Goal: Task Accomplishment & Management: Manage account settings

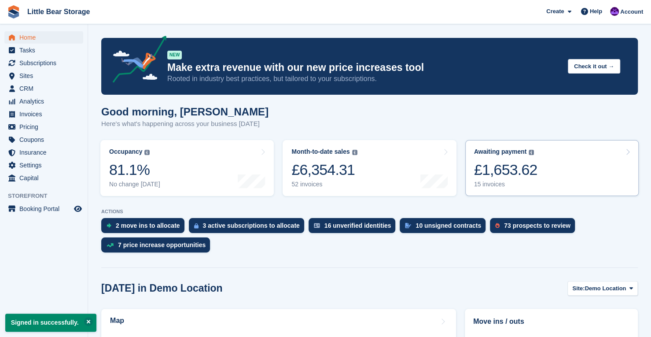
click at [497, 163] on div "£1,653.62" at bounding box center [505, 170] width 63 height 18
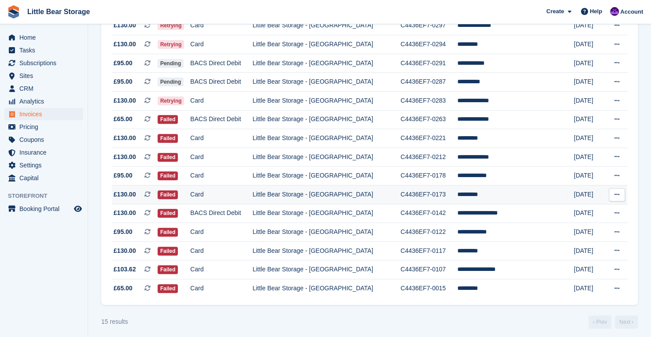
scroll to position [138, 0]
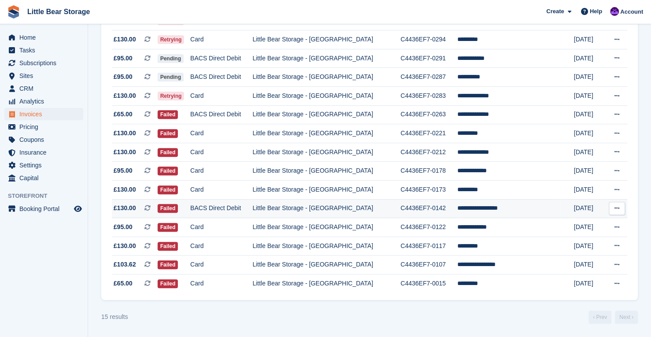
click at [616, 208] on icon at bounding box center [616, 208] width 5 height 6
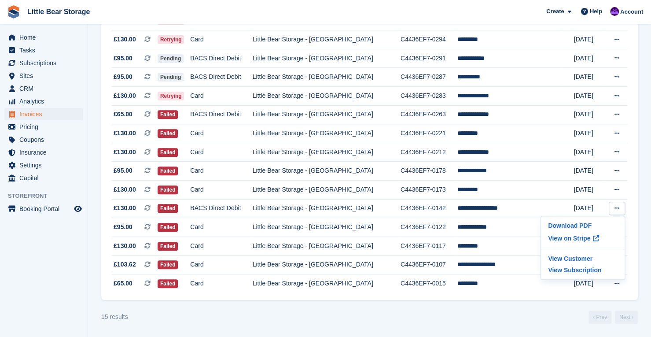
click at [505, 330] on section "Invoices A complete list of invoices for all payments Export Export Invoices Ex…" at bounding box center [369, 100] width 563 height 473
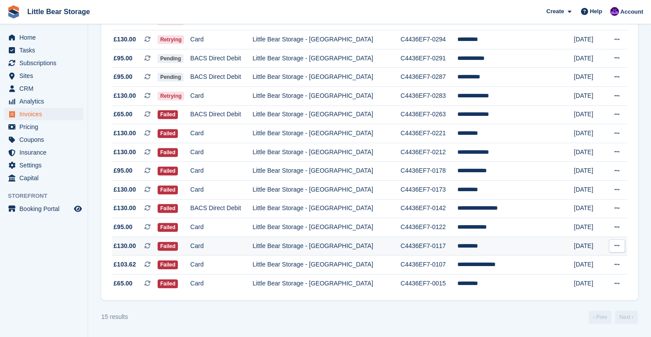
scroll to position [133, 0]
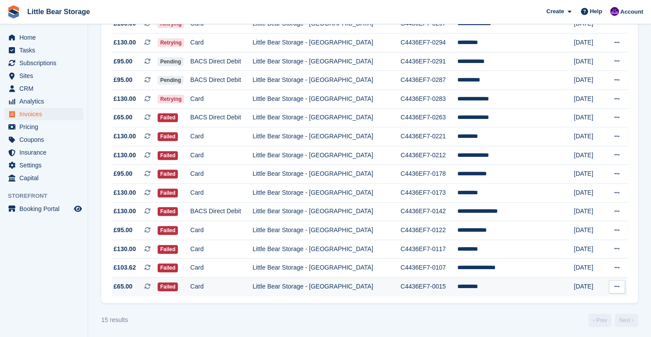
click at [475, 287] on td "*********" at bounding box center [508, 286] width 103 height 18
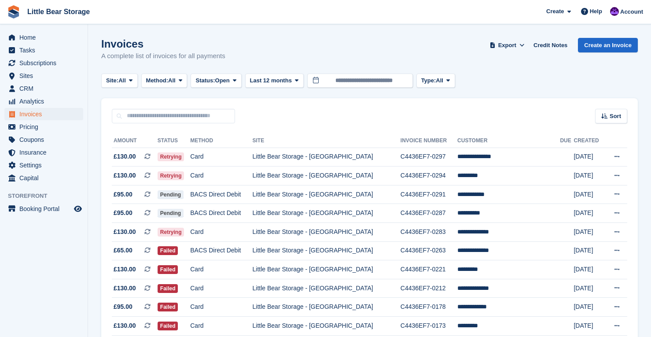
scroll to position [133, 0]
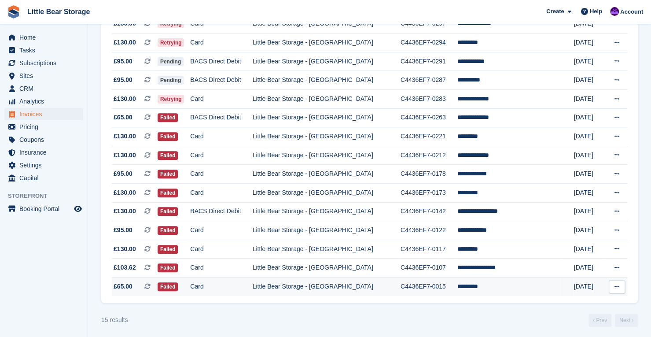
click at [621, 284] on button at bounding box center [617, 286] width 16 height 13
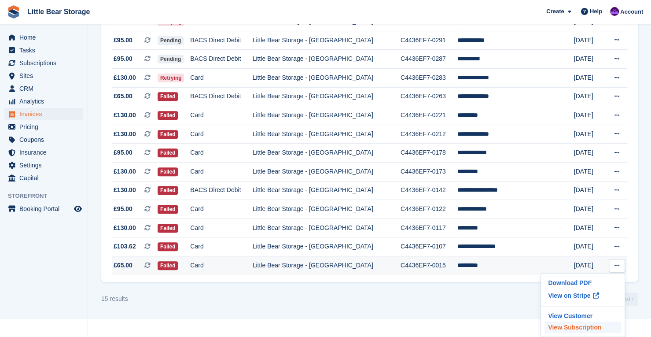
click at [577, 329] on p "View Subscription" at bounding box center [582, 326] width 77 height 11
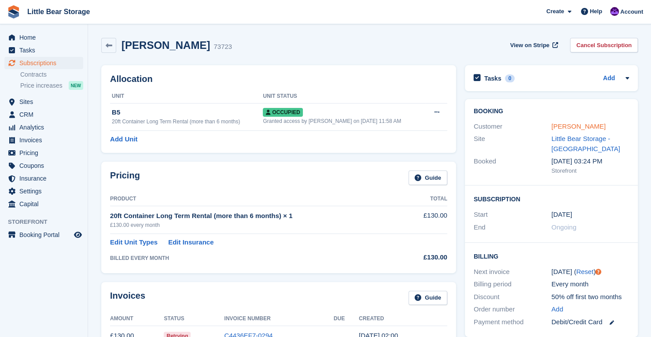
click at [564, 125] on link "[PERSON_NAME]" at bounding box center [578, 125] width 54 height 7
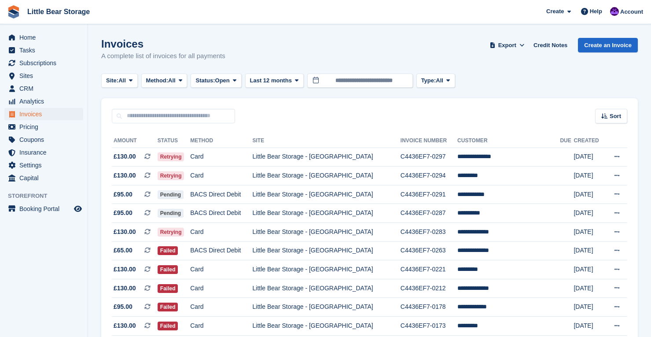
scroll to position [138, 0]
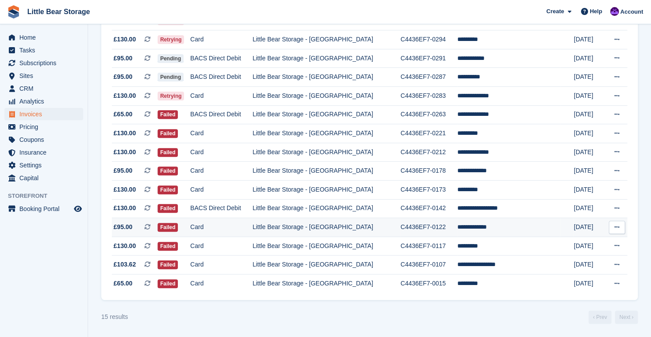
click at [617, 223] on button at bounding box center [617, 226] width 16 height 13
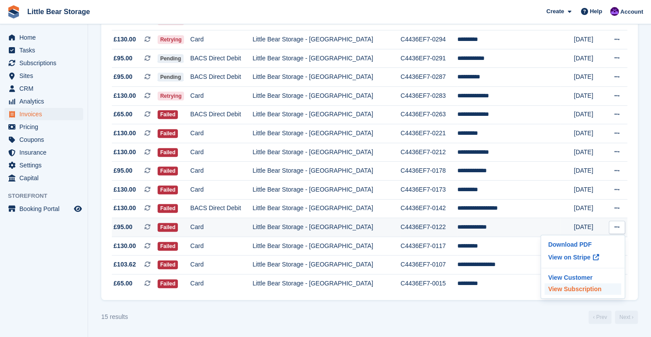
click at [569, 286] on p "View Subscription" at bounding box center [582, 288] width 77 height 11
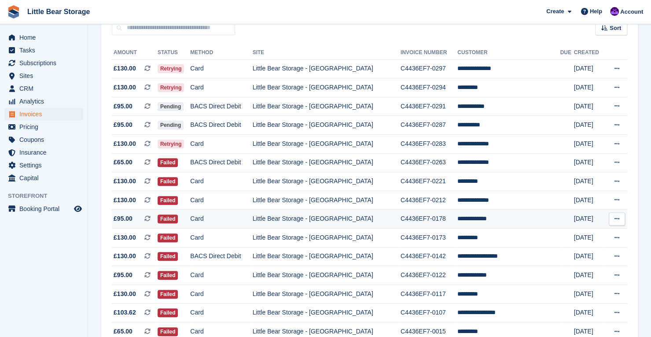
scroll to position [86, 0]
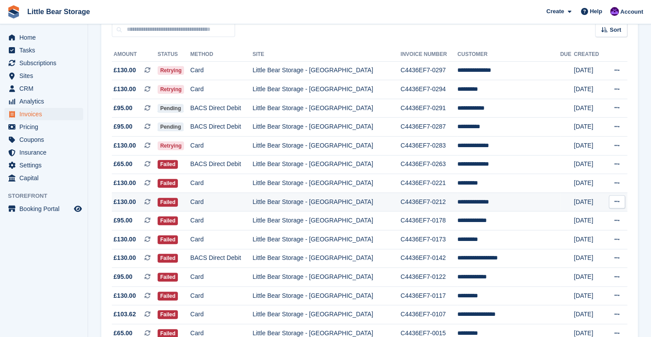
click at [616, 200] on icon at bounding box center [616, 201] width 5 height 6
click at [581, 264] on p "View Subscription" at bounding box center [582, 262] width 77 height 11
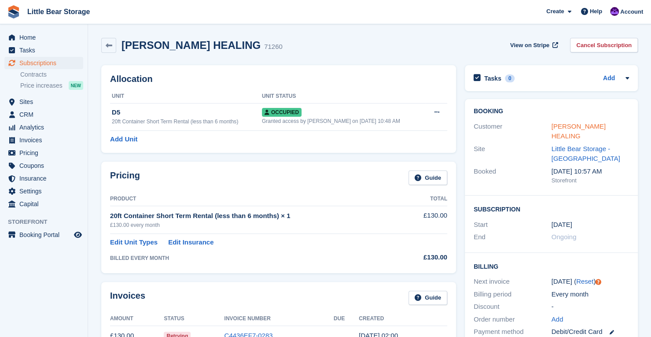
click at [577, 129] on link "[PERSON_NAME] HEALING" at bounding box center [578, 131] width 54 height 18
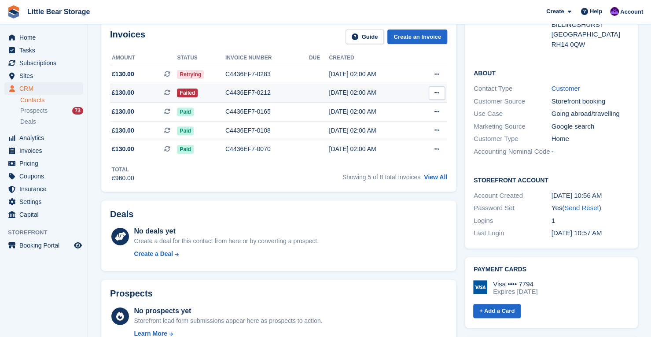
scroll to position [131, 0]
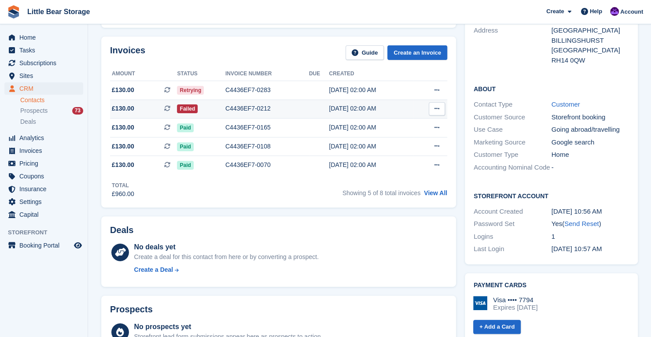
click at [435, 107] on icon at bounding box center [436, 109] width 5 height 6
click at [339, 104] on div "[DATE] 02:00 AM" at bounding box center [371, 108] width 85 height 9
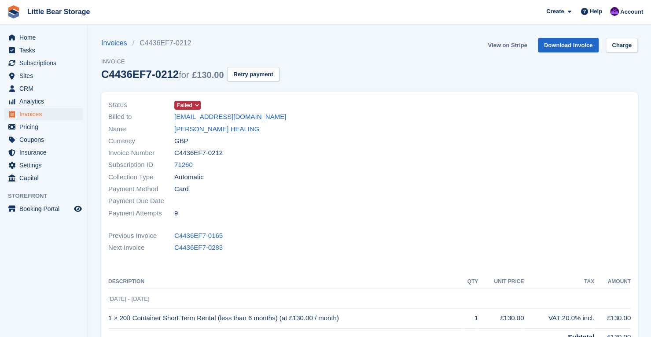
click at [508, 43] on link "View on Stripe" at bounding box center [507, 45] width 46 height 15
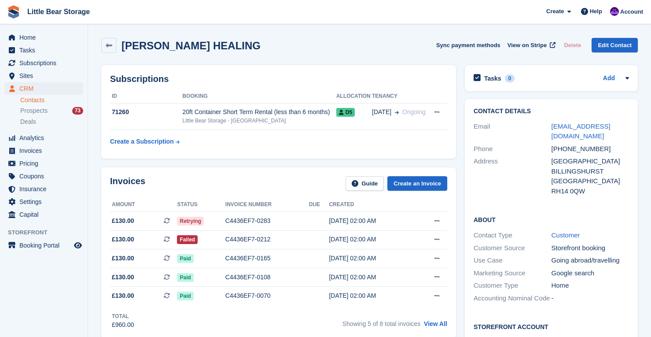
scroll to position [131, 0]
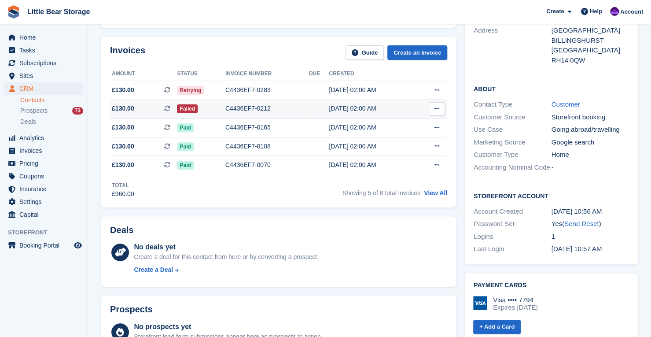
click at [437, 113] on button at bounding box center [437, 108] width 16 height 13
click at [297, 107] on div "C4436EF7-0212" at bounding box center [267, 108] width 84 height 9
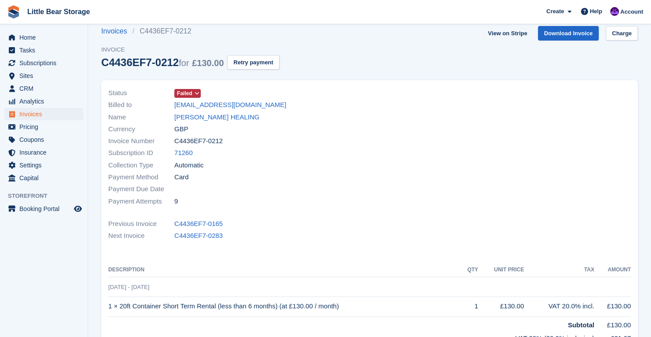
scroll to position [6, 0]
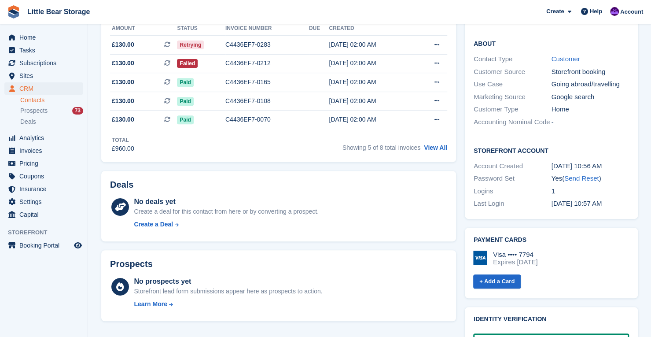
scroll to position [176, 0]
click at [500, 274] on link "+ Add a Card" at bounding box center [497, 281] width 48 height 15
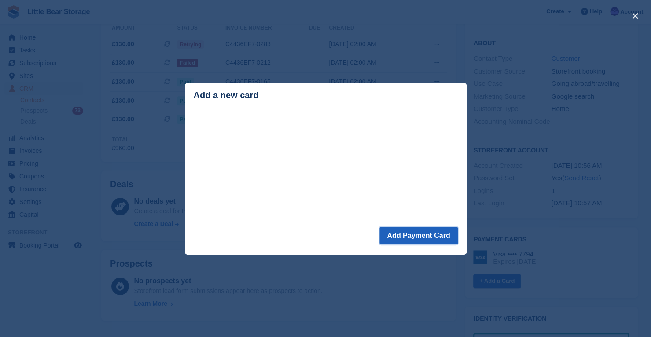
click at [413, 240] on button "Add Payment Card" at bounding box center [418, 236] width 78 height 18
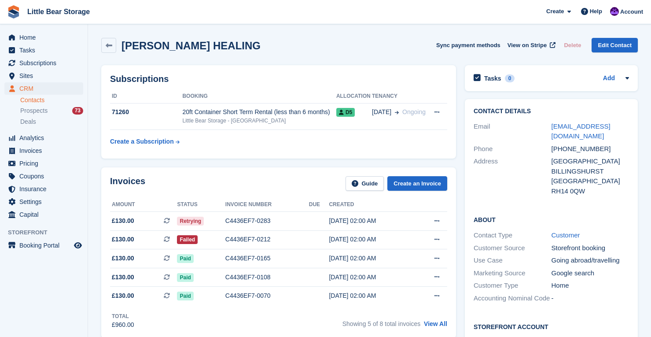
scroll to position [173, 0]
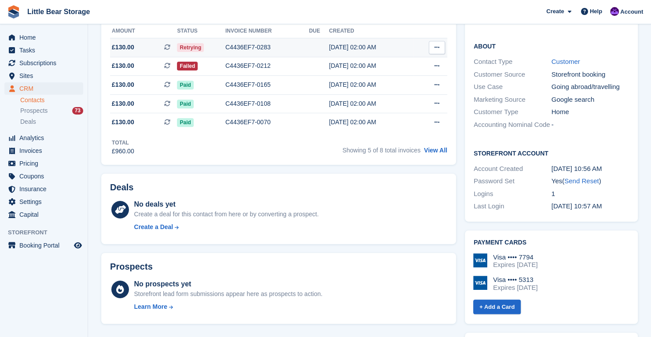
click at [442, 50] on button at bounding box center [437, 47] width 16 height 13
click at [294, 51] on div "C4436EF7-0283" at bounding box center [267, 47] width 84 height 9
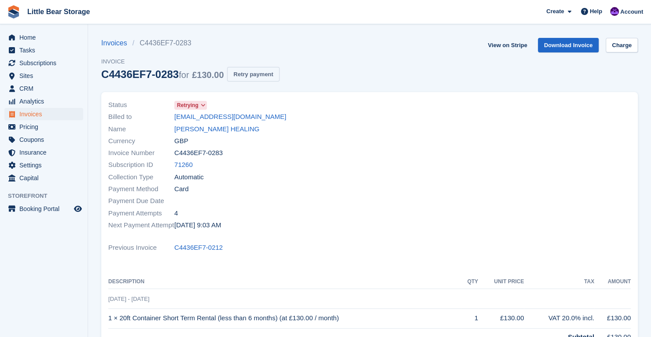
click at [268, 75] on button "Retry payment" at bounding box center [253, 74] width 52 height 15
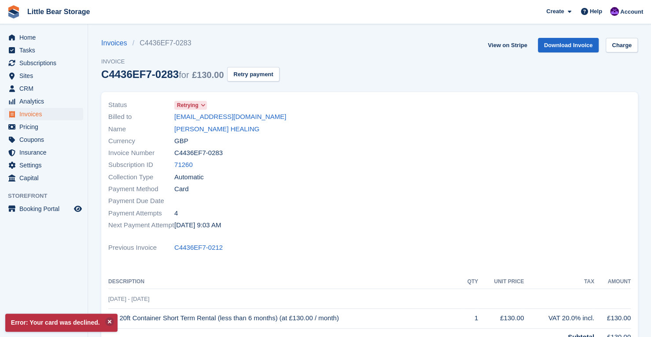
click at [201, 106] on icon at bounding box center [202, 105] width 5 height 5
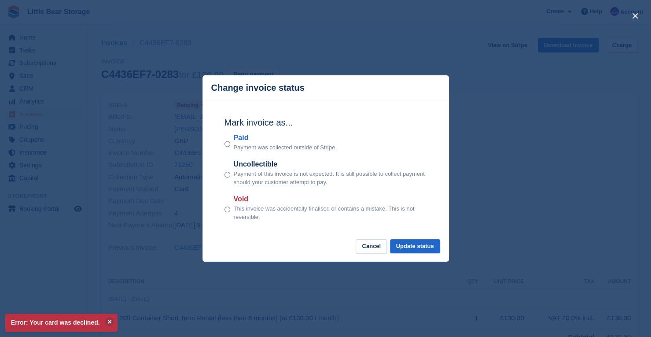
click at [301, 25] on div "close" at bounding box center [325, 168] width 651 height 337
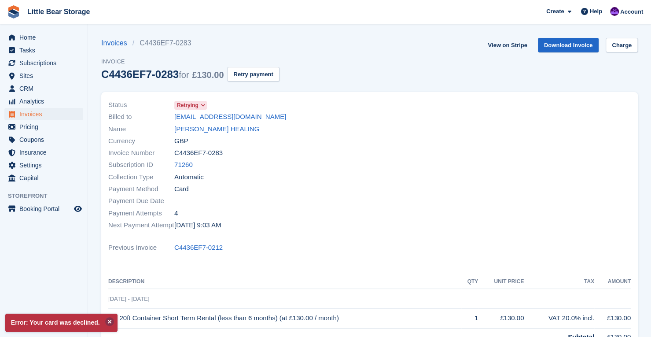
click at [107, 322] on button at bounding box center [109, 321] width 9 height 9
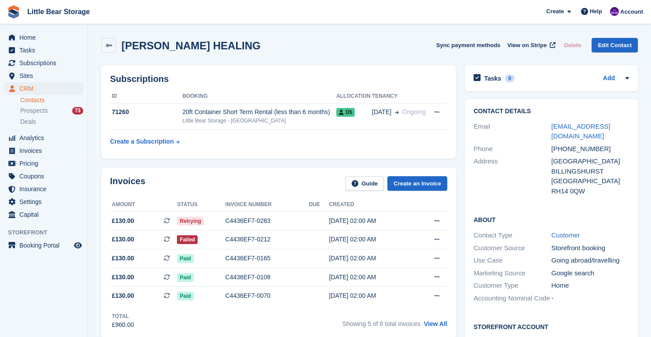
scroll to position [171, 0]
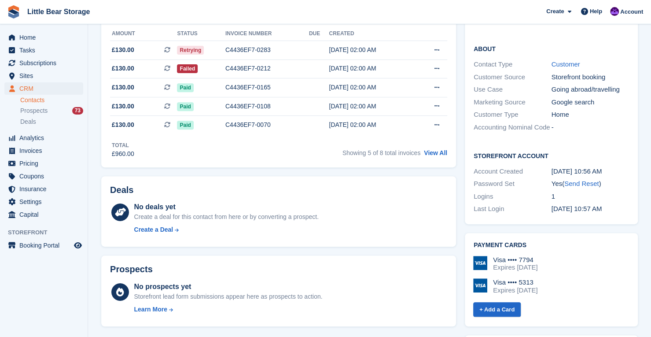
click at [501, 256] on div "Visa •••• 7794" at bounding box center [515, 260] width 44 height 8
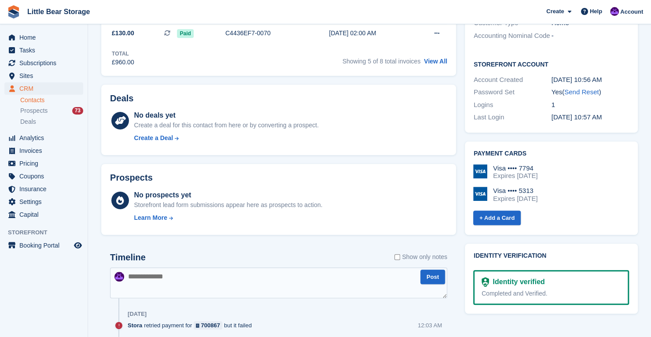
click at [508, 172] on div "Expires [DATE]" at bounding box center [515, 176] width 44 height 8
click at [556, 164] on div "Visa •••• 7794 Expires [DATE]" at bounding box center [551, 172] width 156 height 16
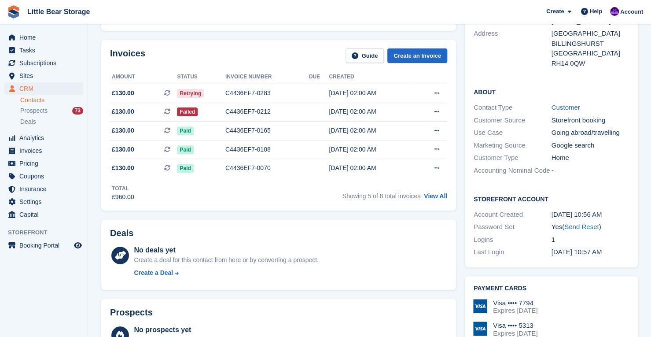
scroll to position [127, 0]
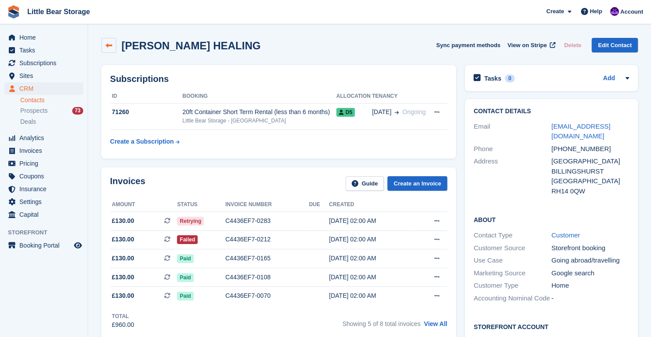
click at [103, 47] on link at bounding box center [108, 45] width 15 height 15
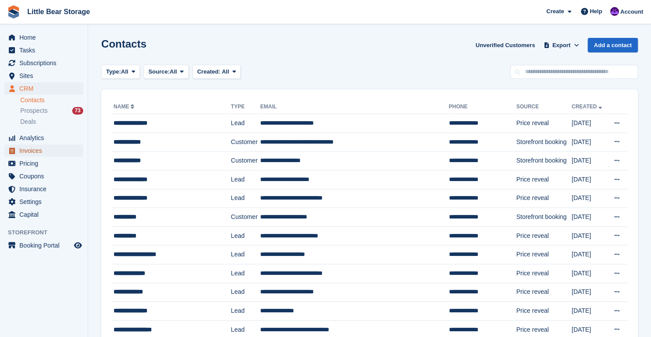
click at [48, 154] on span "Invoices" at bounding box center [45, 150] width 53 height 12
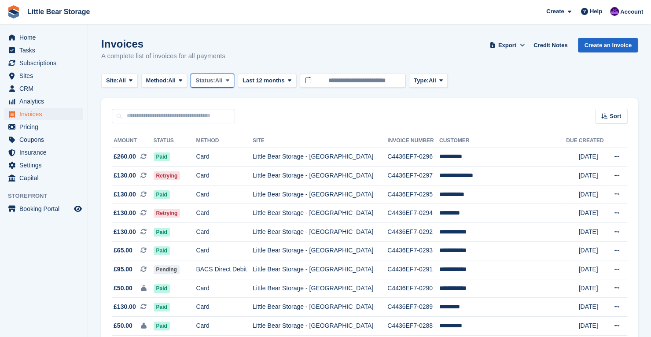
click at [229, 80] on icon at bounding box center [227, 80] width 4 height 6
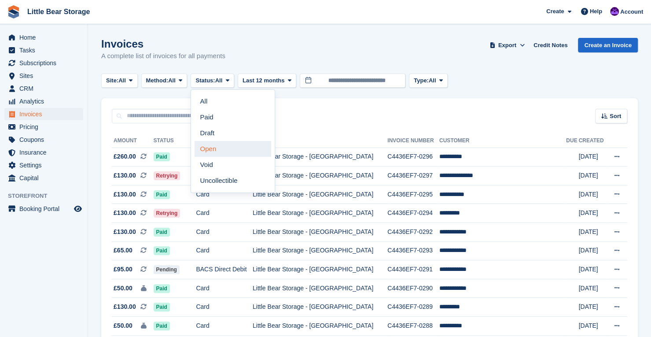
click at [226, 148] on link "Open" at bounding box center [233, 149] width 77 height 16
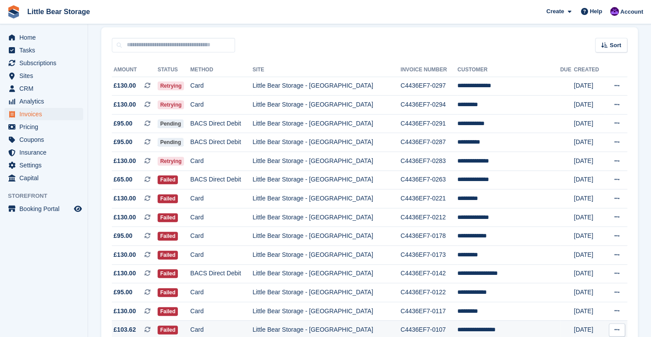
scroll to position [66, 0]
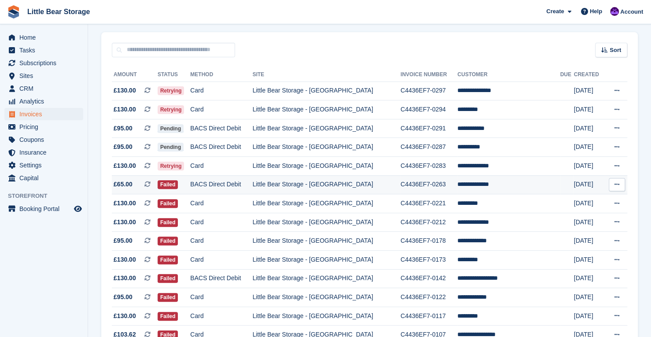
click at [378, 182] on td "Little Bear Storage - [GEOGRAPHIC_DATA]" at bounding box center [327, 184] width 148 height 19
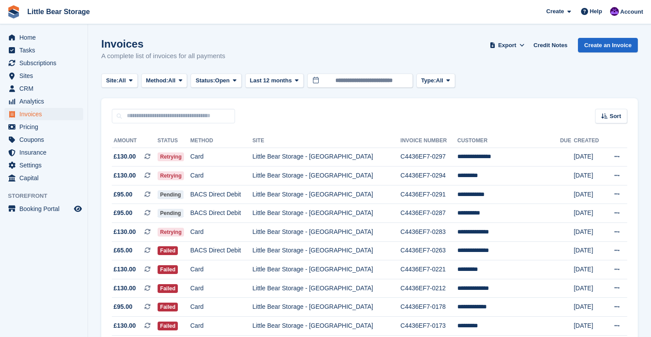
scroll to position [66, 0]
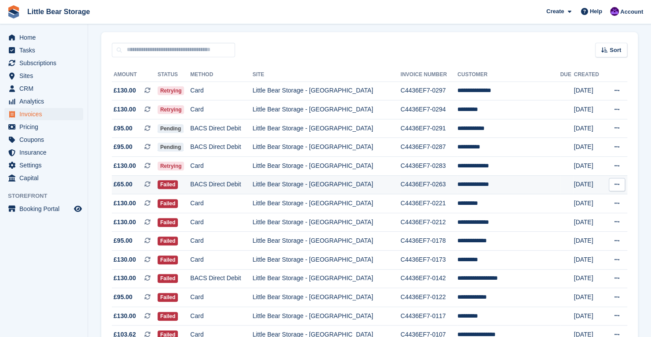
click at [614, 187] on icon at bounding box center [616, 184] width 5 height 6
click at [577, 247] on p "View Subscription" at bounding box center [582, 245] width 77 height 11
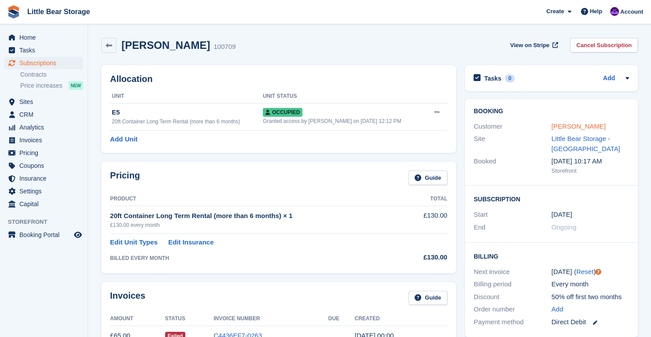
click at [562, 124] on link "[PERSON_NAME]" at bounding box center [578, 125] width 54 height 7
